Goal: Download file/media

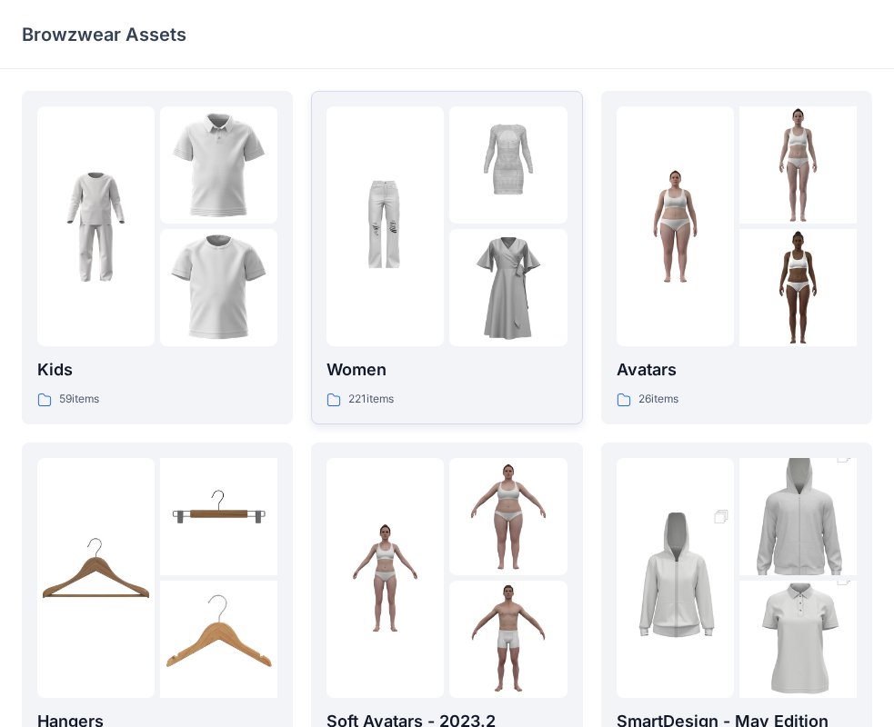
click at [477, 289] on div at bounding box center [507, 287] width 117 height 117
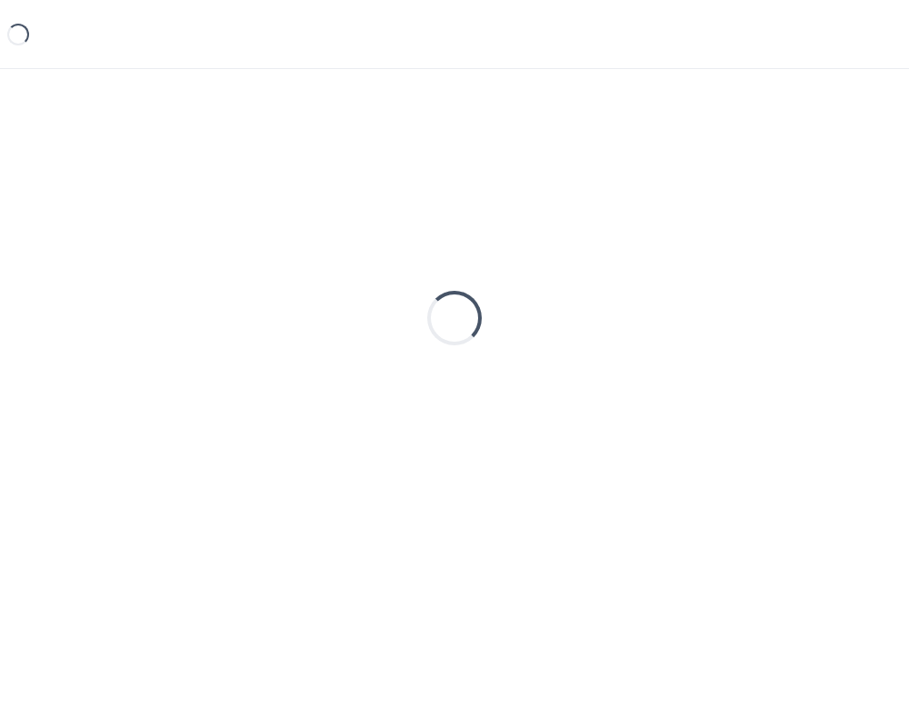
click at [477, 289] on div "Loading..." at bounding box center [454, 318] width 865 height 455
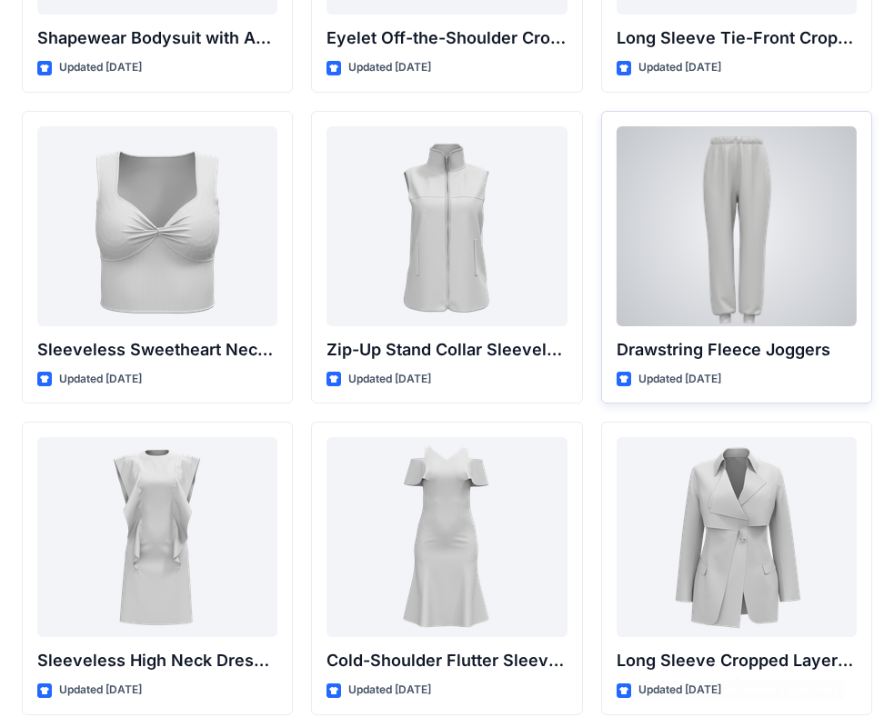
scroll to position [6206, 0]
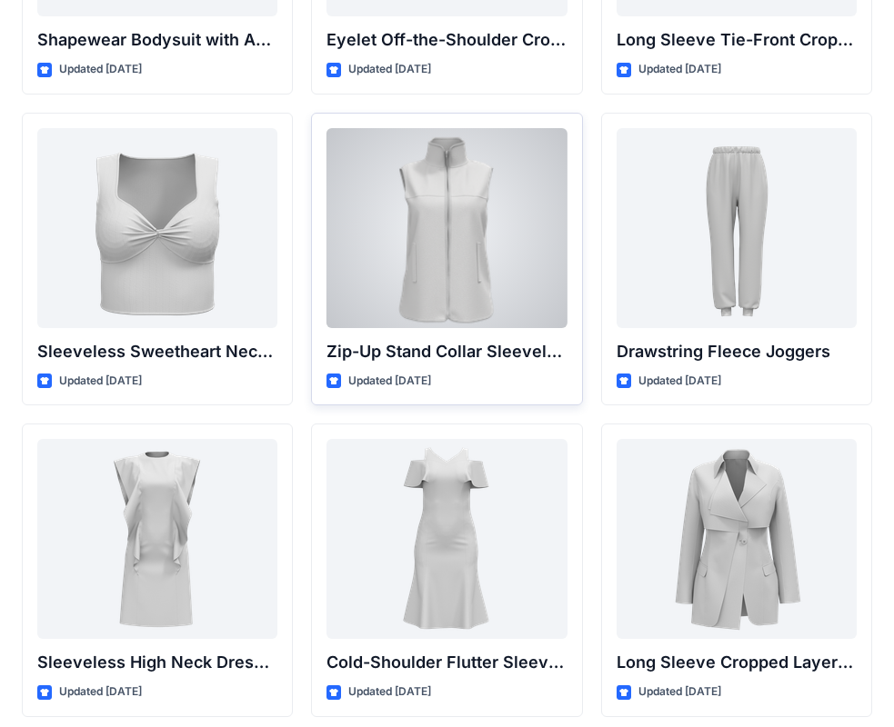
click at [502, 190] on div at bounding box center [446, 228] width 240 height 200
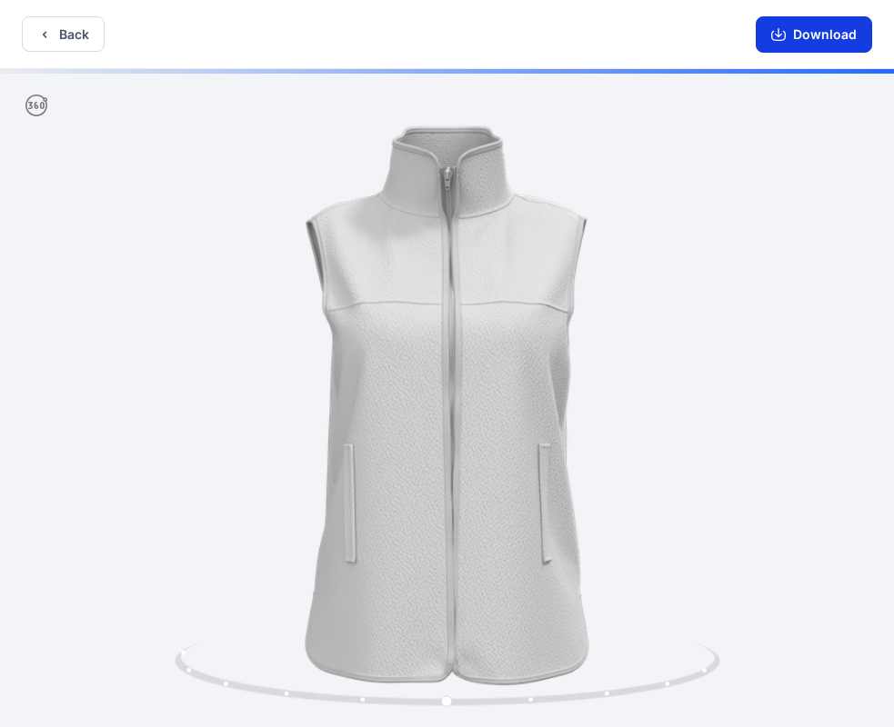
click at [824, 30] on button "Download" at bounding box center [813, 34] width 116 height 36
click at [67, 25] on button "Back" at bounding box center [63, 33] width 83 height 35
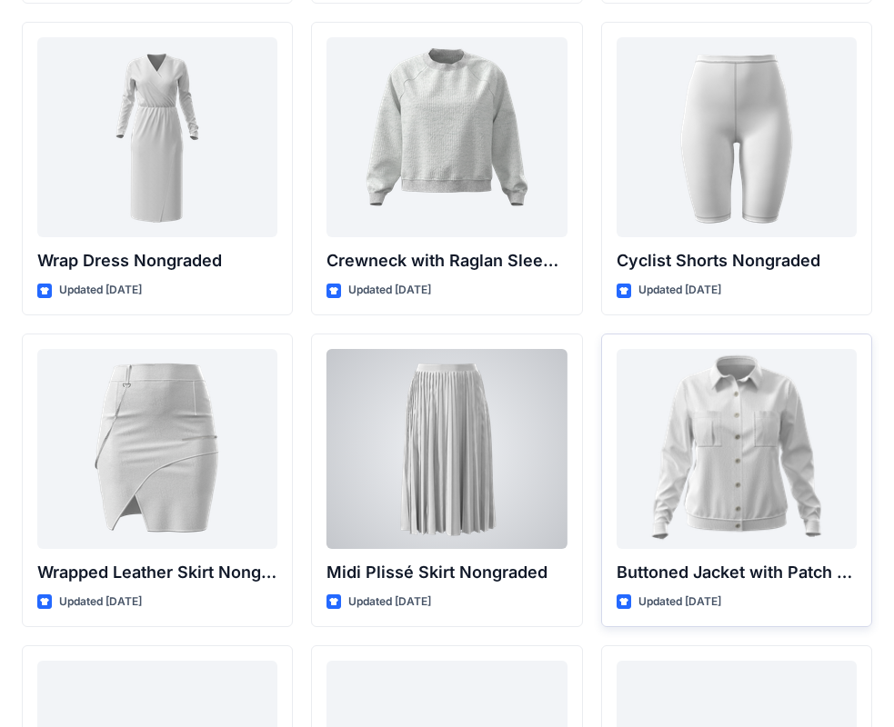
scroll to position [16353, 0]
